Goal: Task Accomplishment & Management: Complete application form

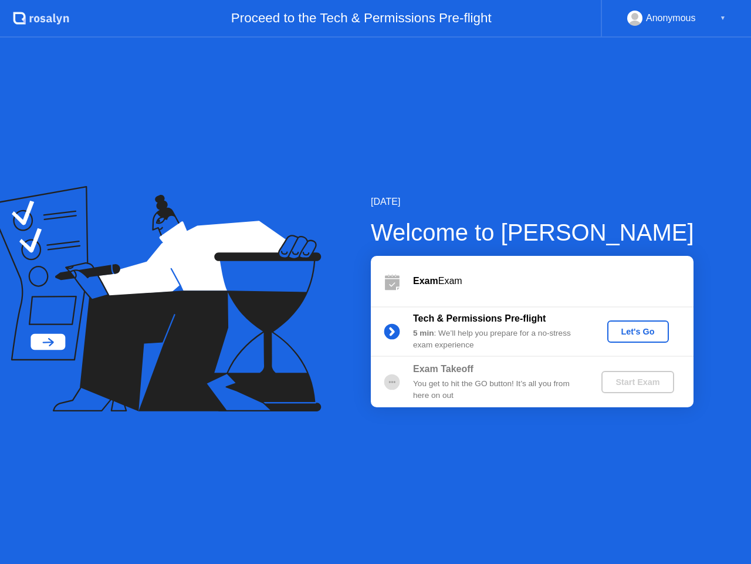
click at [630, 328] on div "Let's Go" at bounding box center [638, 331] width 52 height 9
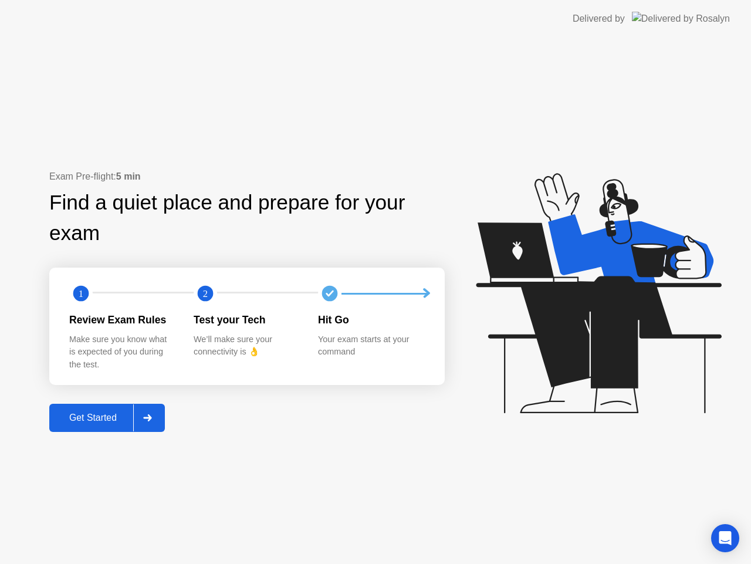
click at [93, 419] on div "Get Started" at bounding box center [93, 418] width 80 height 11
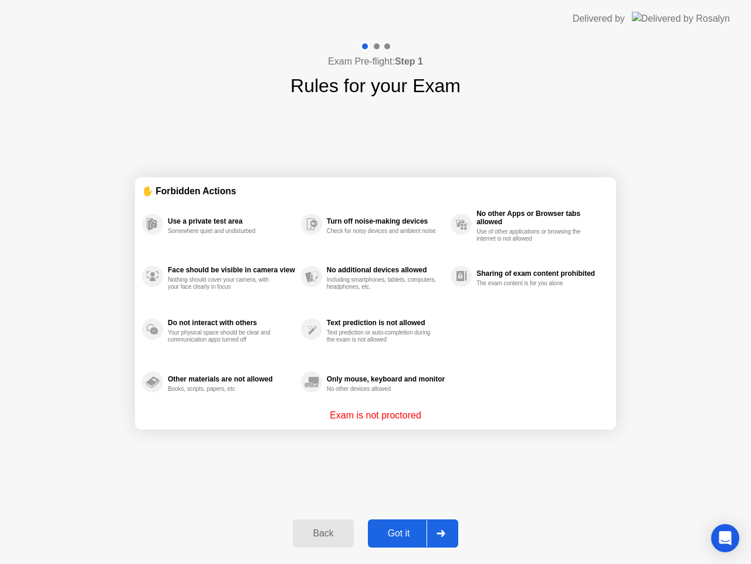
click at [390, 538] on div "Got it" at bounding box center [399, 533] width 55 height 11
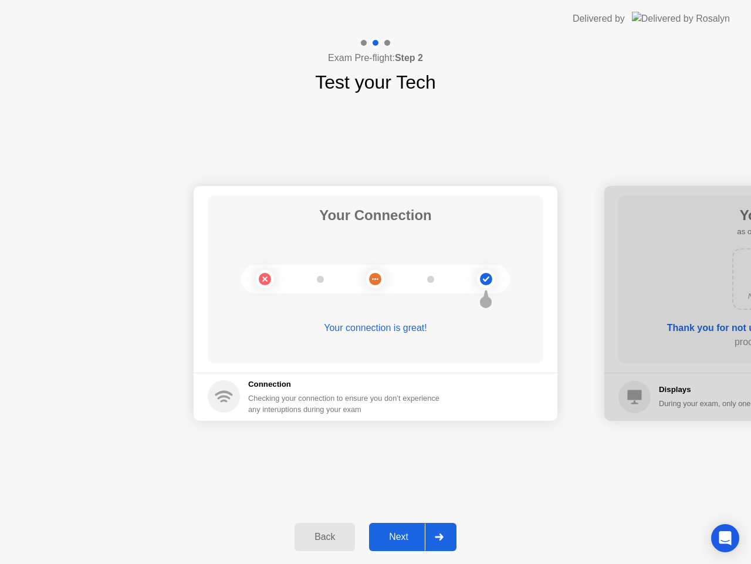
click at [395, 545] on button "Next" at bounding box center [412, 537] width 87 height 28
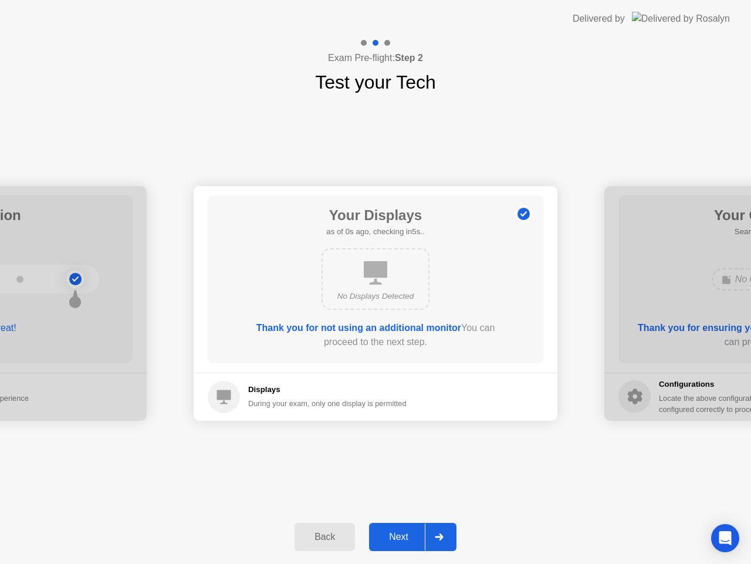
click at [395, 545] on button "Next" at bounding box center [412, 537] width 87 height 28
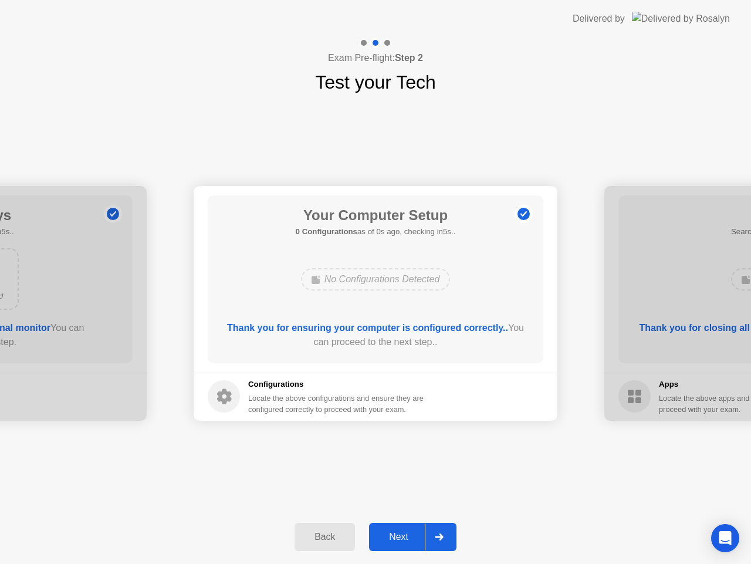
click at [410, 530] on button "Next" at bounding box center [412, 537] width 87 height 28
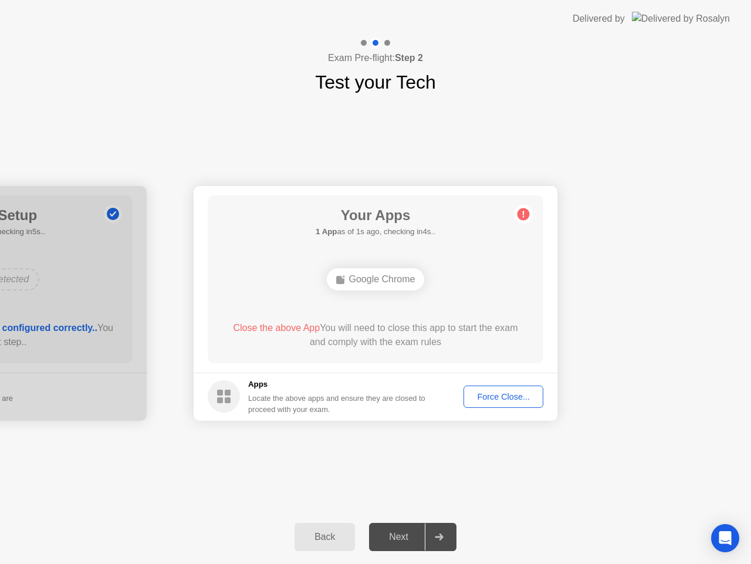
click at [466, 400] on button "Force Close..." at bounding box center [504, 397] width 80 height 22
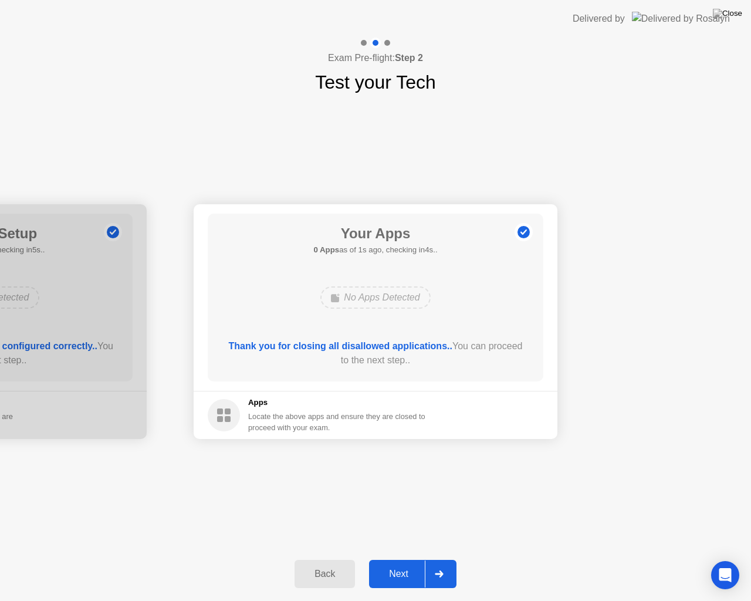
click at [387, 564] on div "Next" at bounding box center [399, 574] width 52 height 11
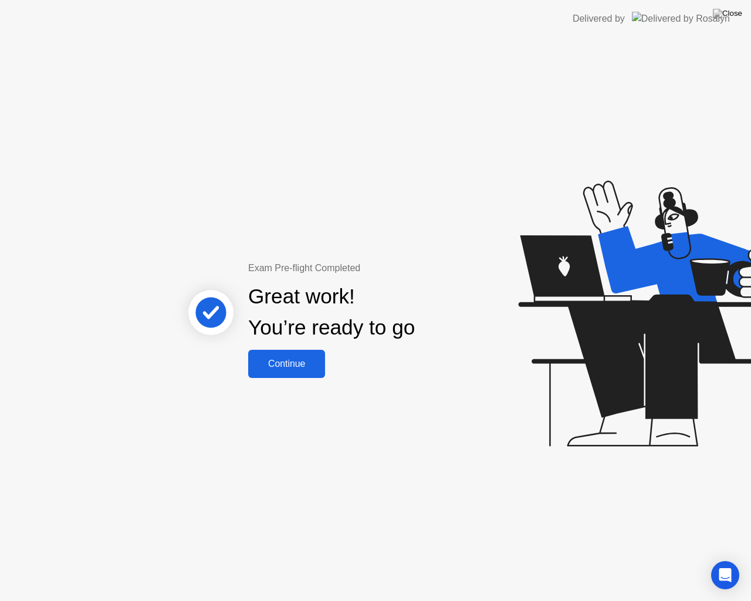
click at [312, 371] on button "Continue" at bounding box center [286, 364] width 77 height 28
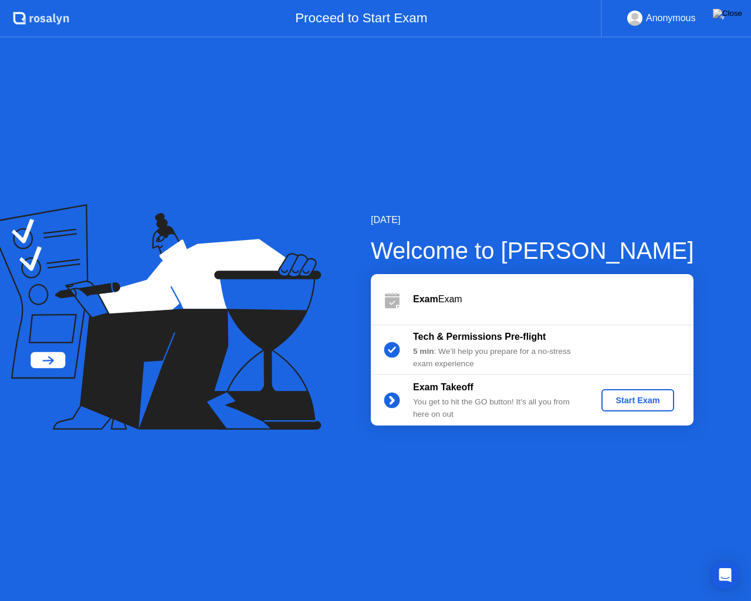
click at [613, 407] on button "Start Exam" at bounding box center [638, 400] width 72 height 22
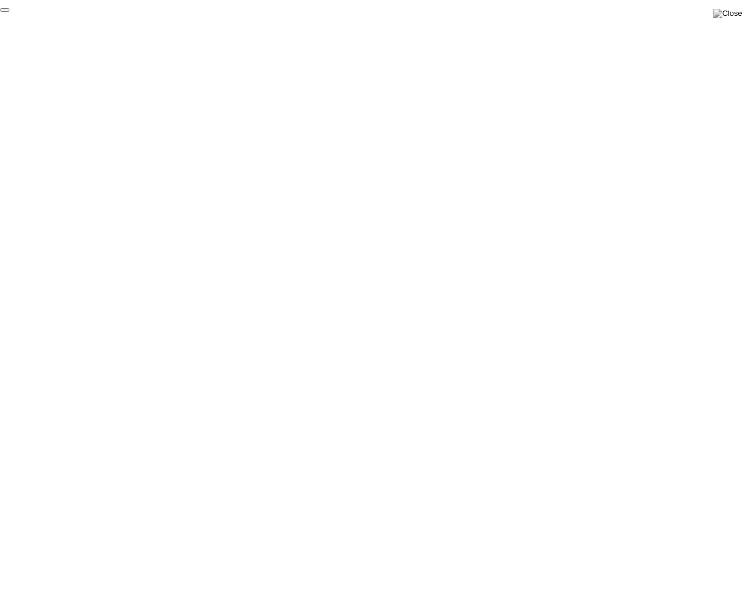
click div "End Proctoring Session"
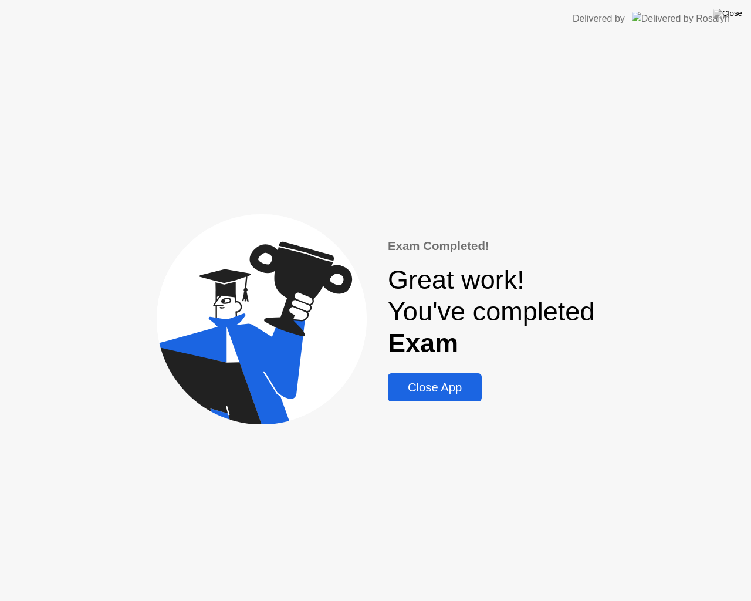
click at [457, 393] on div "Close App" at bounding box center [435, 388] width 87 height 14
